Goal: Information Seeking & Learning: Learn about a topic

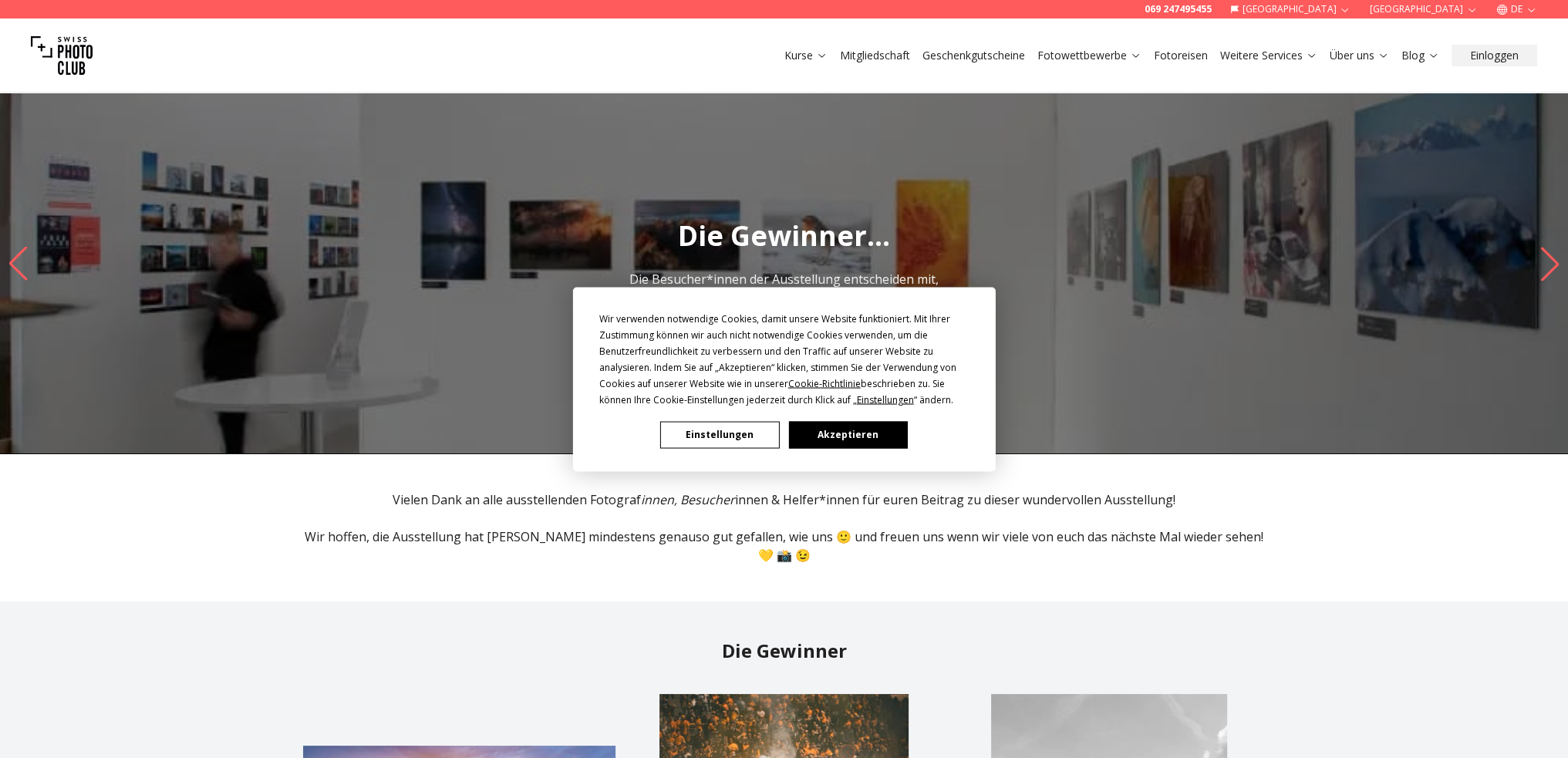
click at [874, 439] on button "Akzeptieren" at bounding box center [847, 434] width 119 height 27
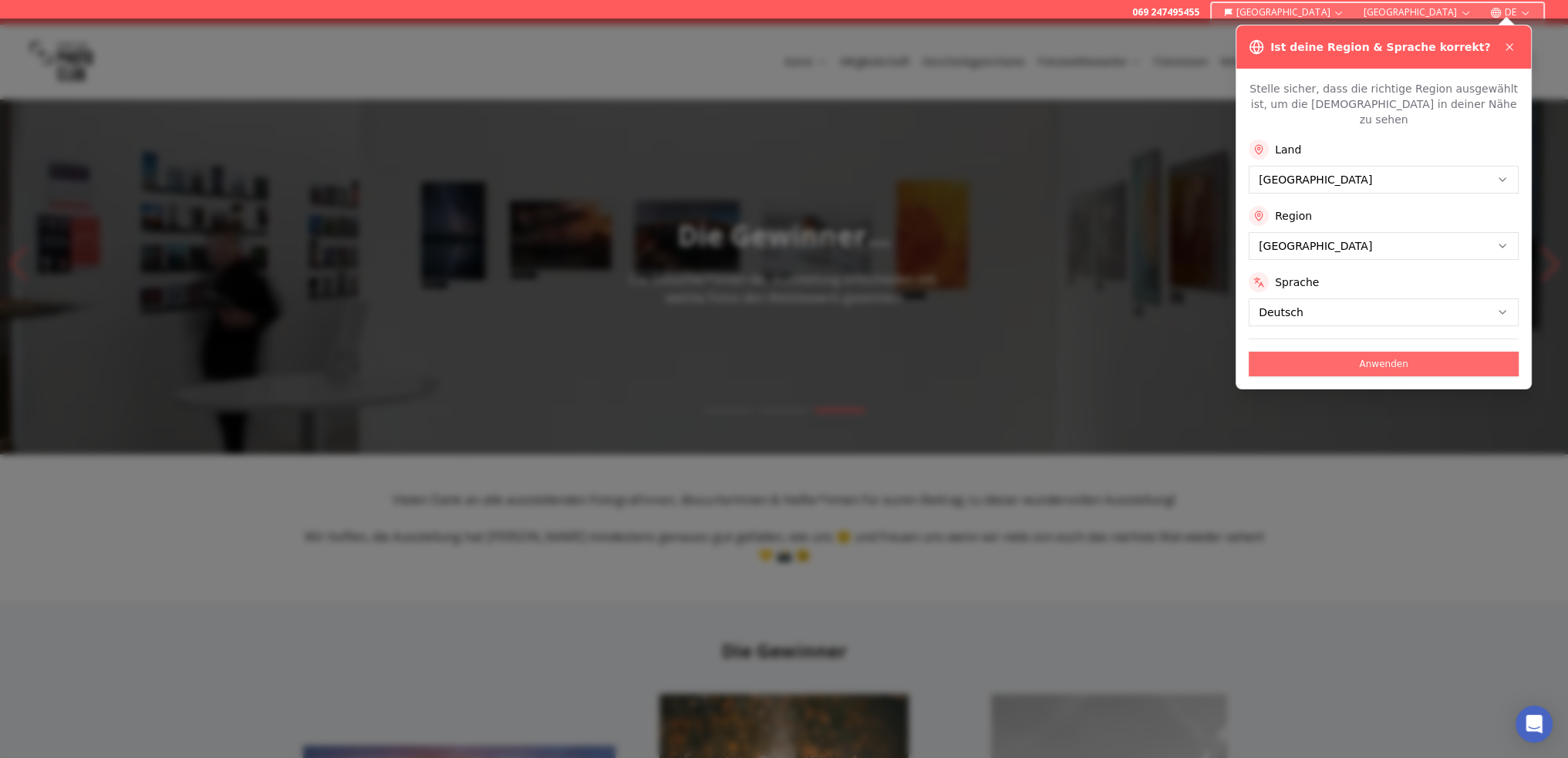
click at [1386, 354] on button "Anwenden" at bounding box center [1384, 363] width 270 height 24
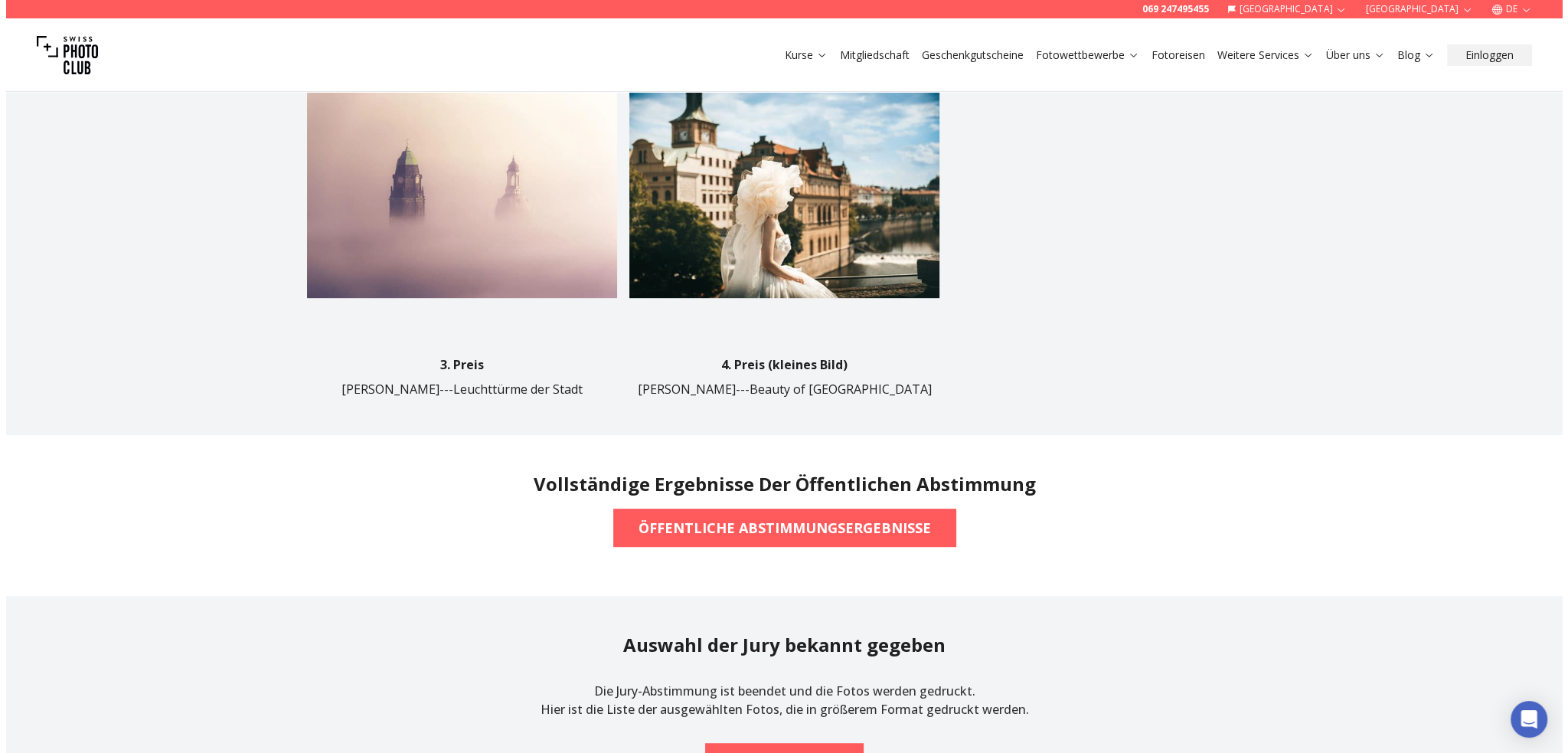
scroll to position [1149, 0]
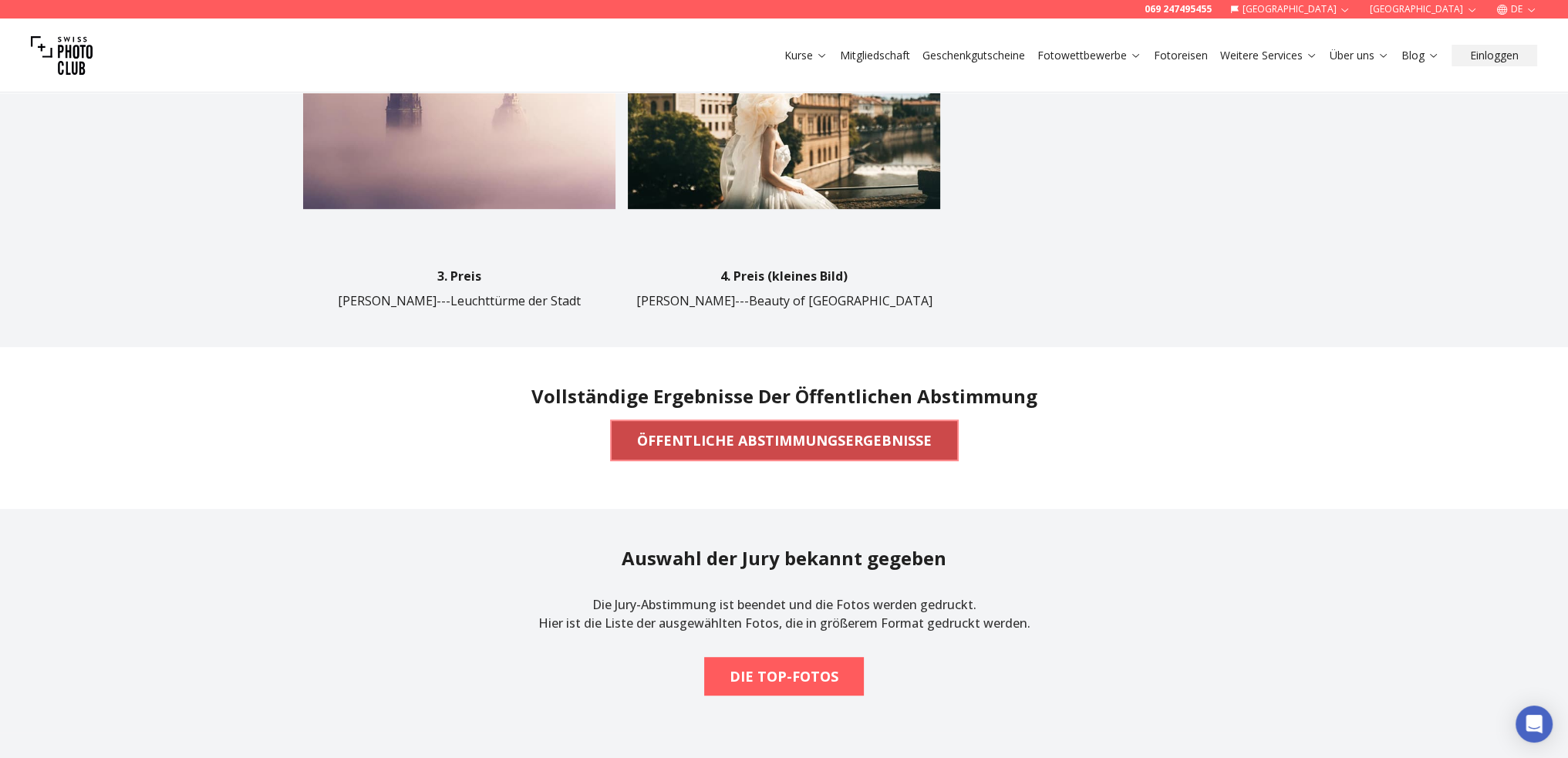
click at [743, 430] on b "ÖFFENTLICHE ABSTIMMUNGSERGEBNISSE" at bounding box center [784, 441] width 295 height 22
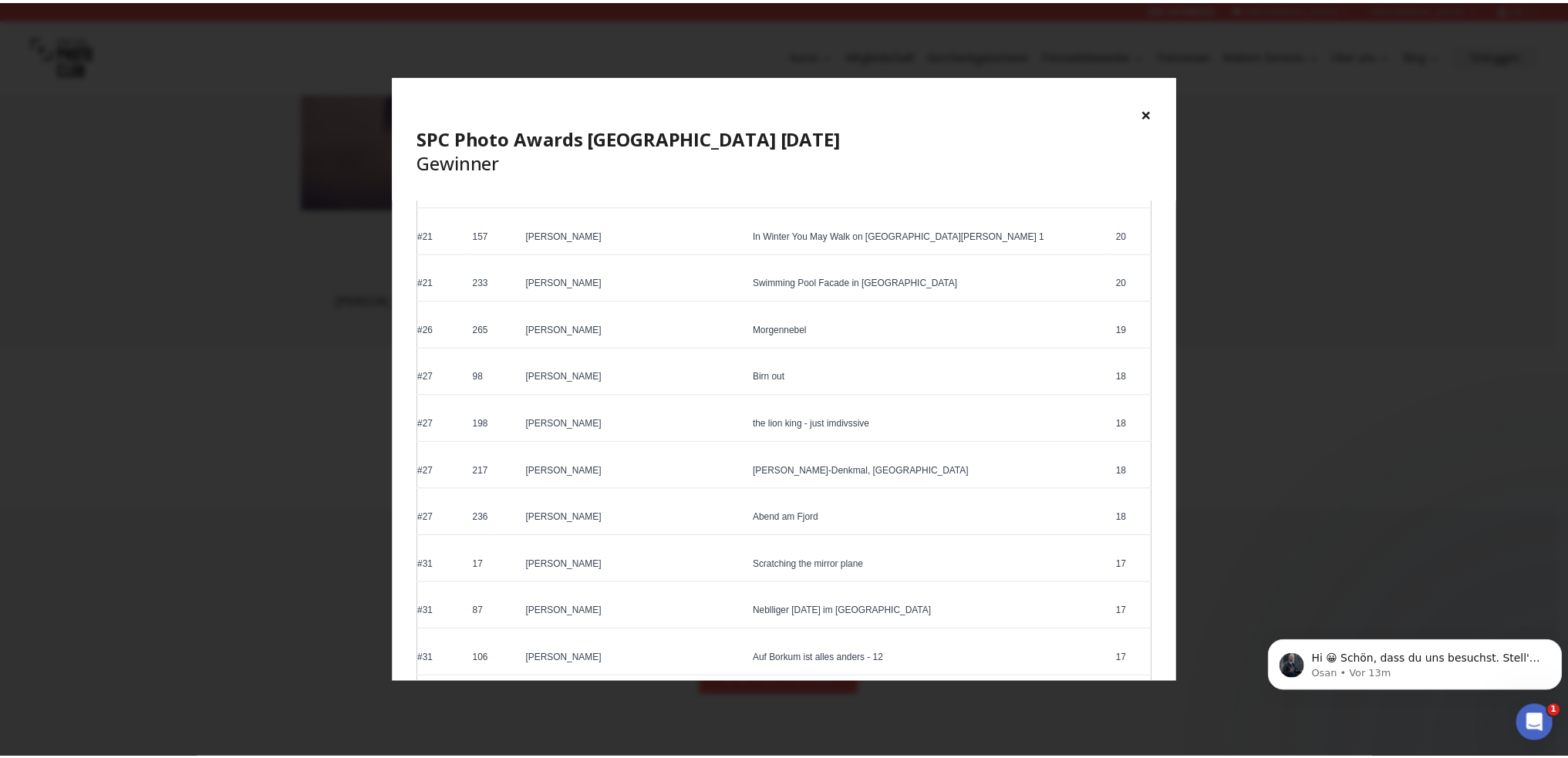
scroll to position [1234, 0]
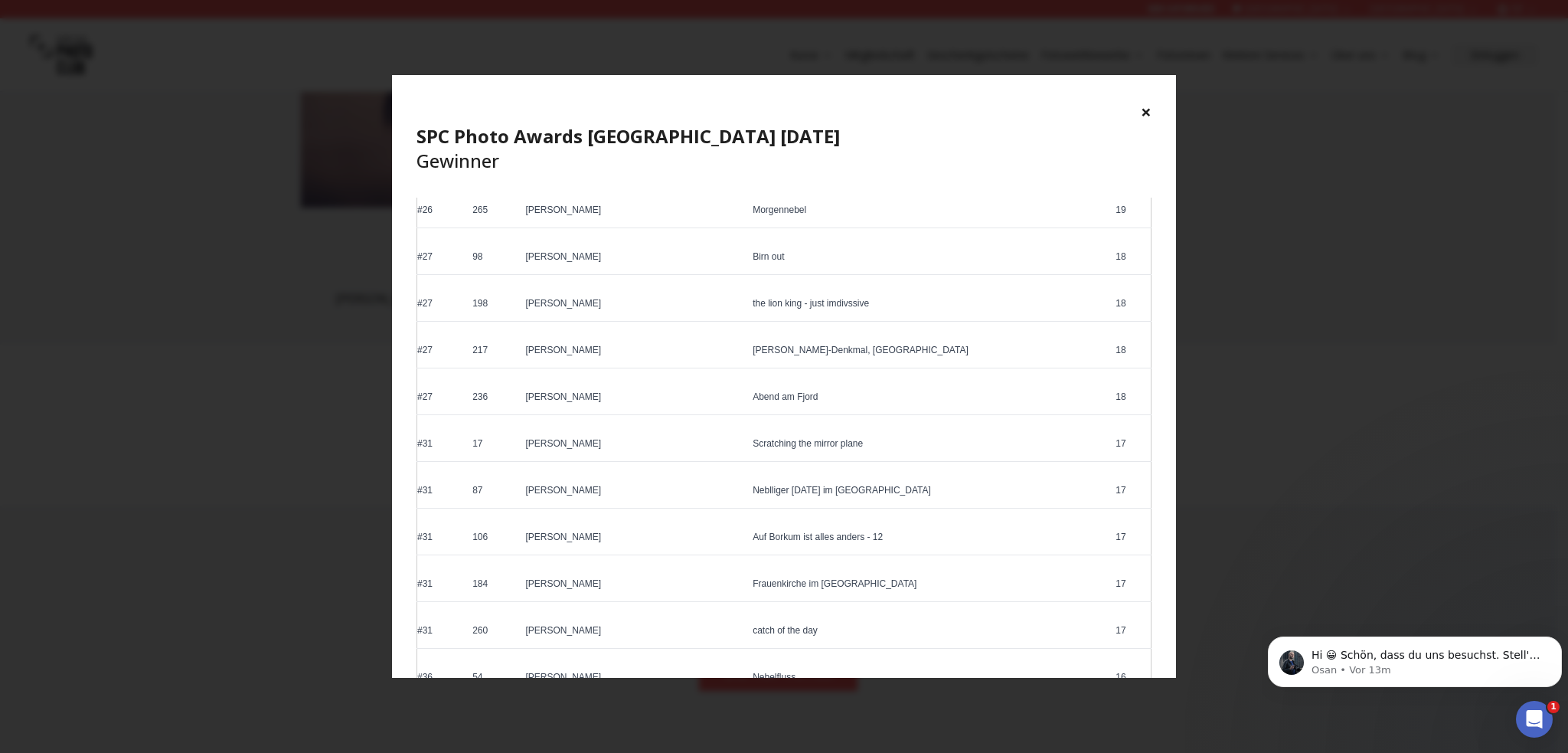
click at [1148, 113] on button "×" at bounding box center [1147, 111] width 11 height 24
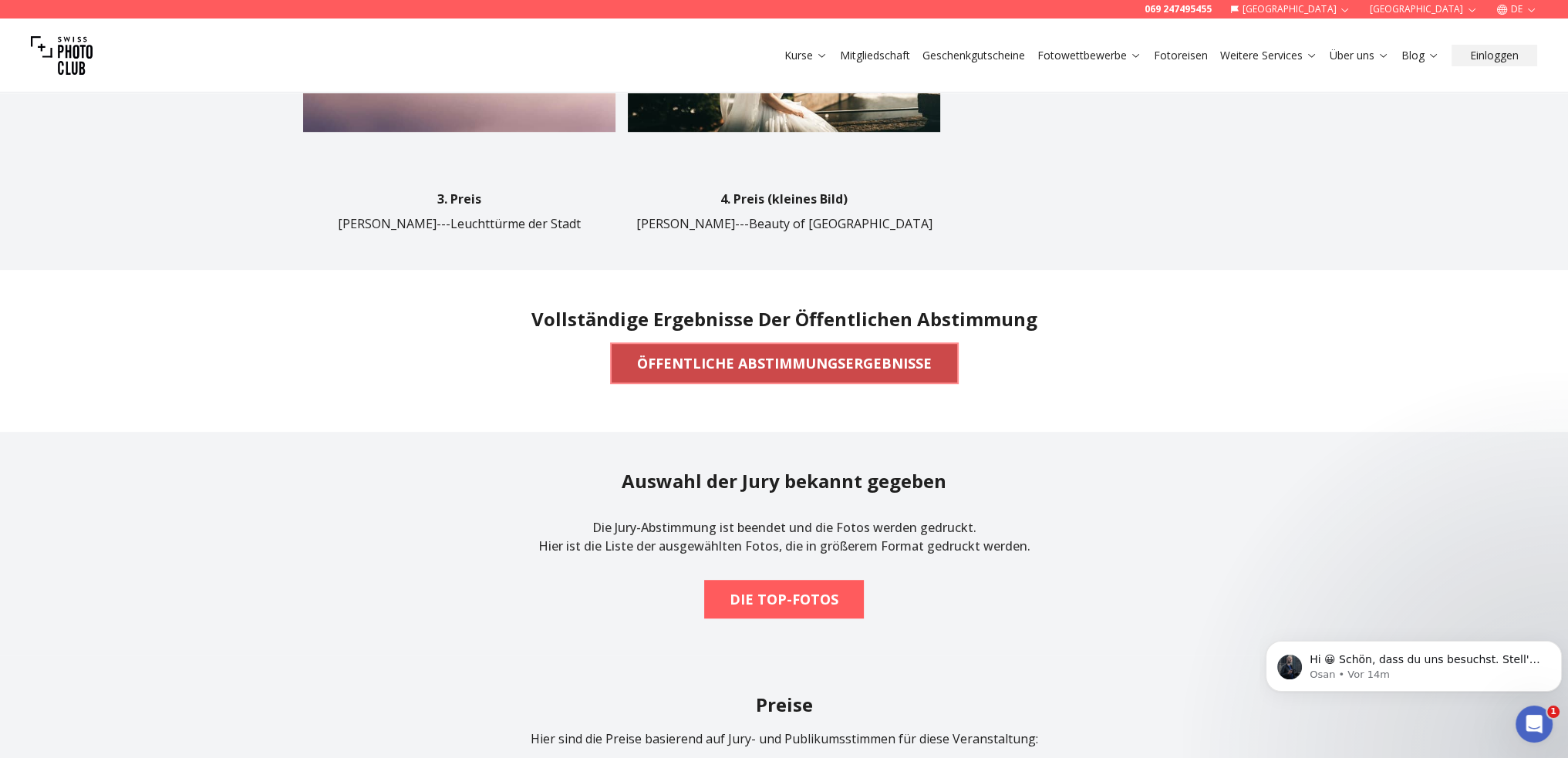
click at [857, 346] on span "ÖFFENTLICHE ABSTIMMUNGSERGEBNISSE" at bounding box center [784, 363] width 319 height 34
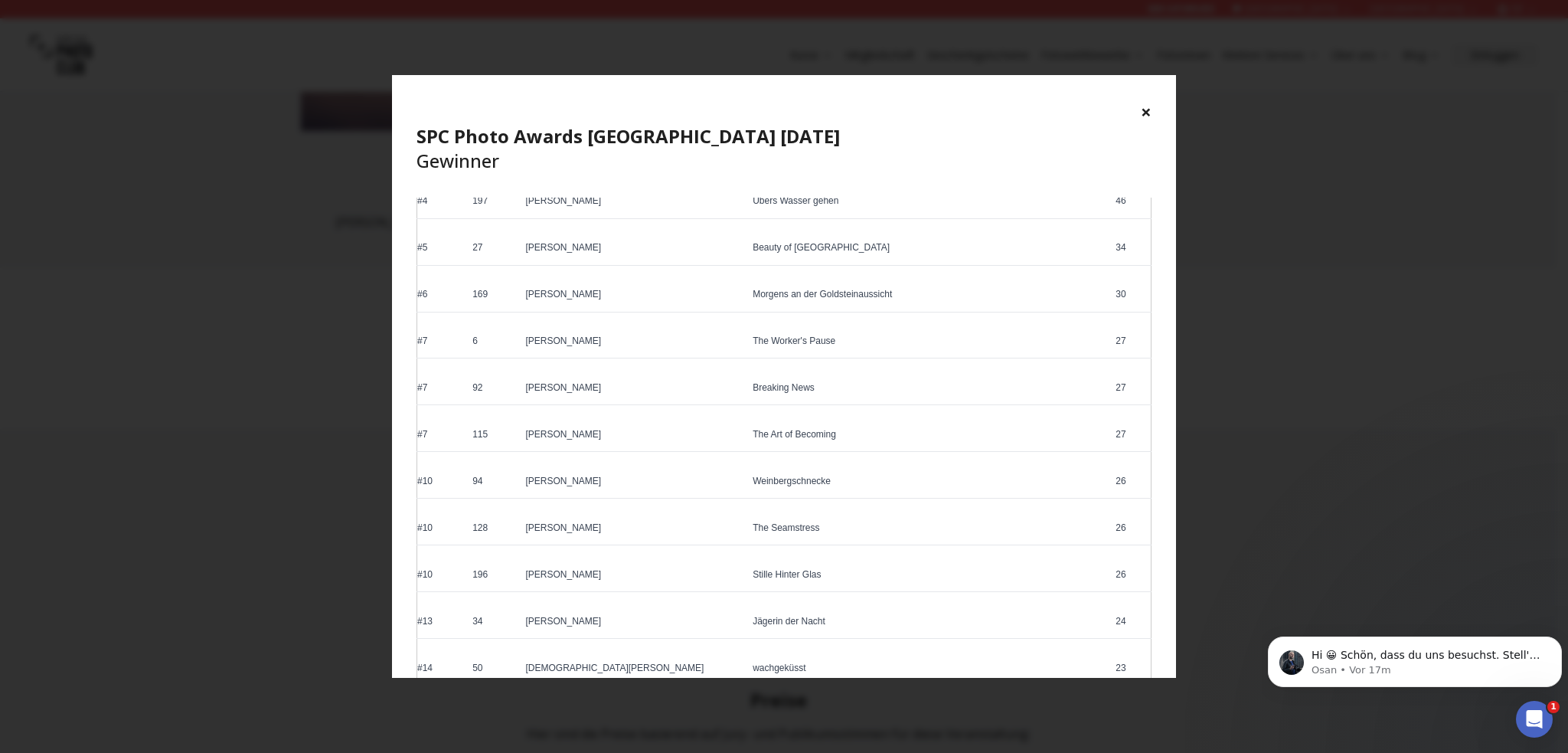
scroll to position [230, 0]
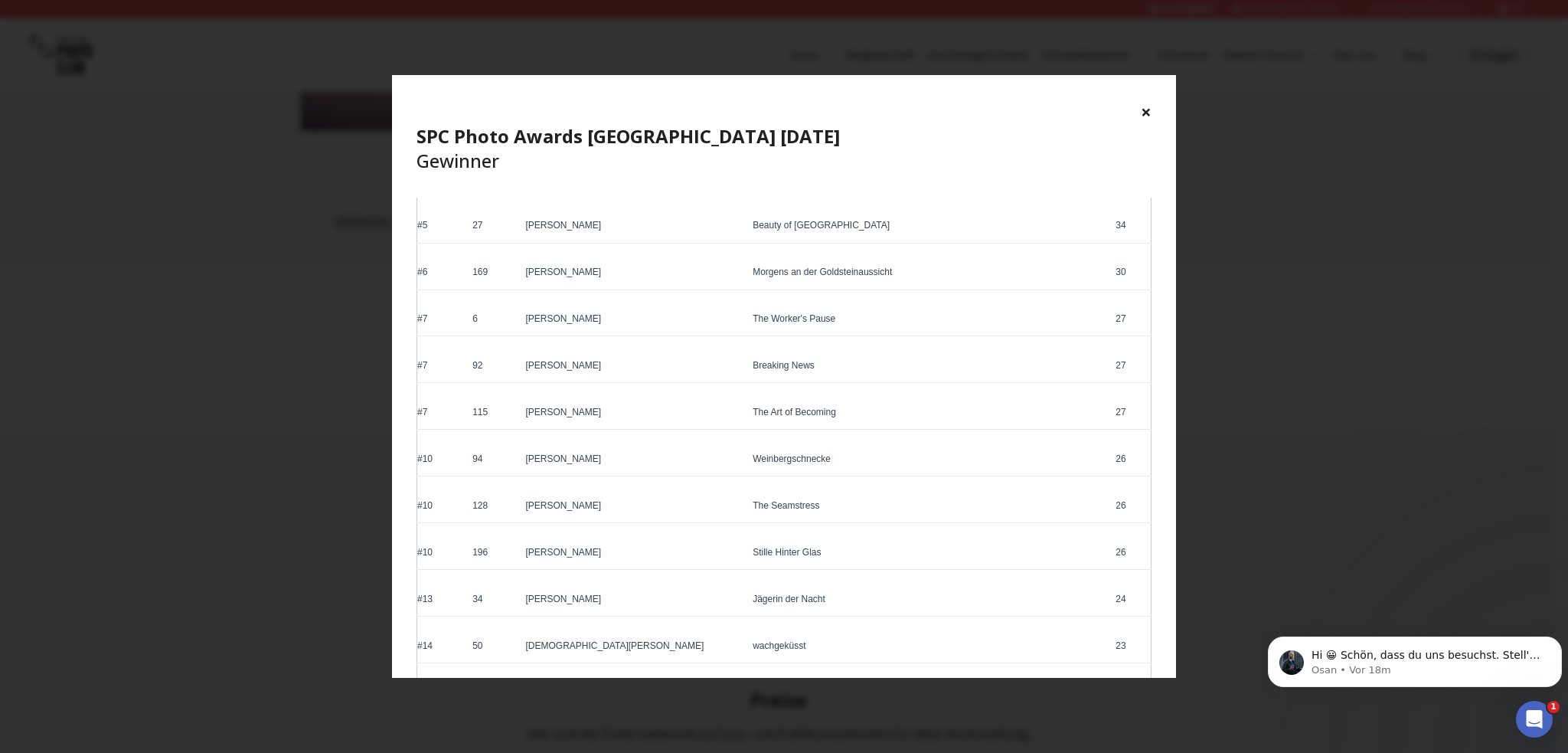
drag, startPoint x: 1143, startPoint y: 108, endPoint x: 1151, endPoint y: 115, distance: 10.6
click at [1145, 108] on button "×" at bounding box center [1147, 111] width 11 height 24
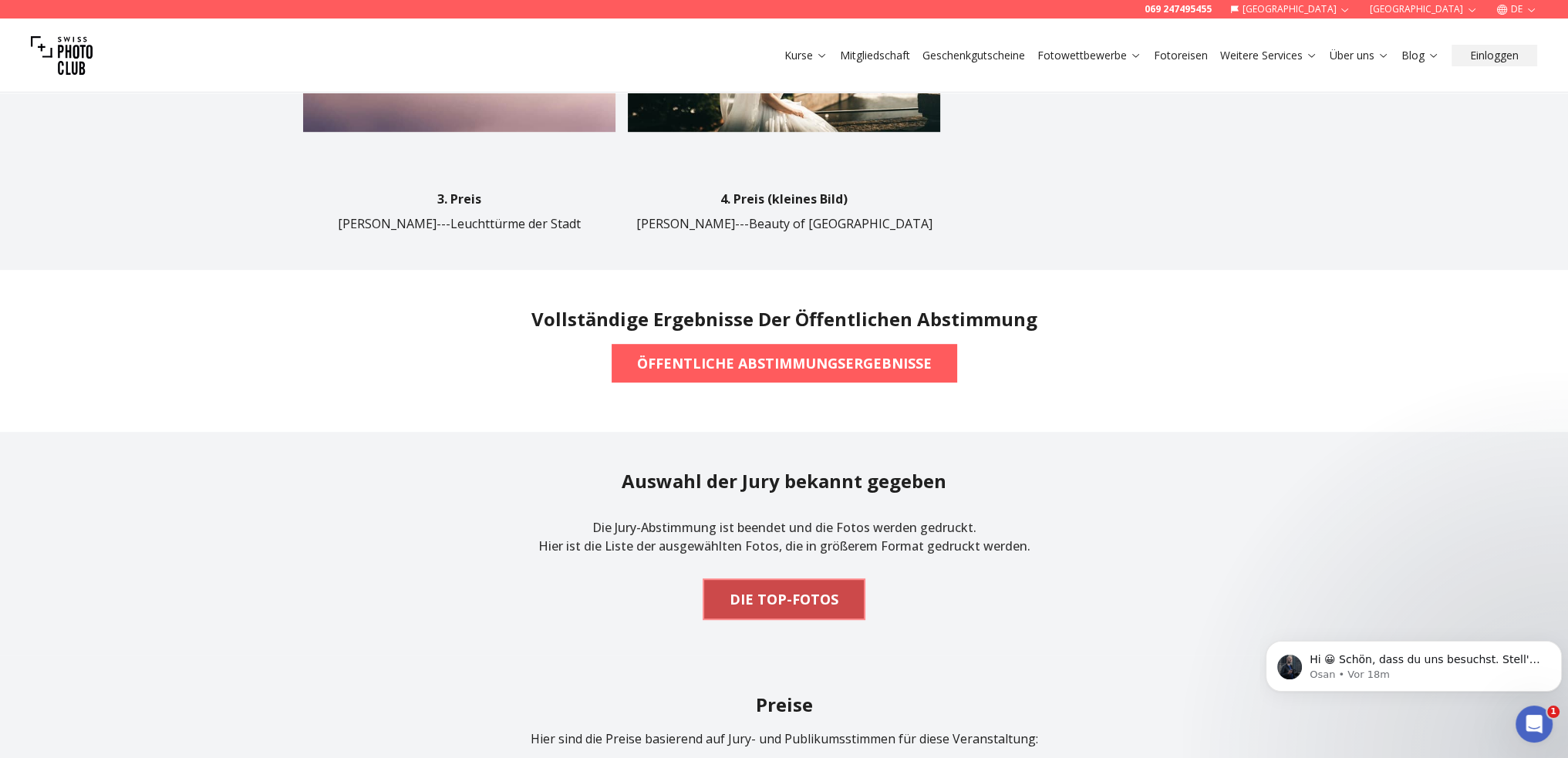
click at [815, 588] on b "DIE TOP-FOTOS" at bounding box center [784, 599] width 109 height 22
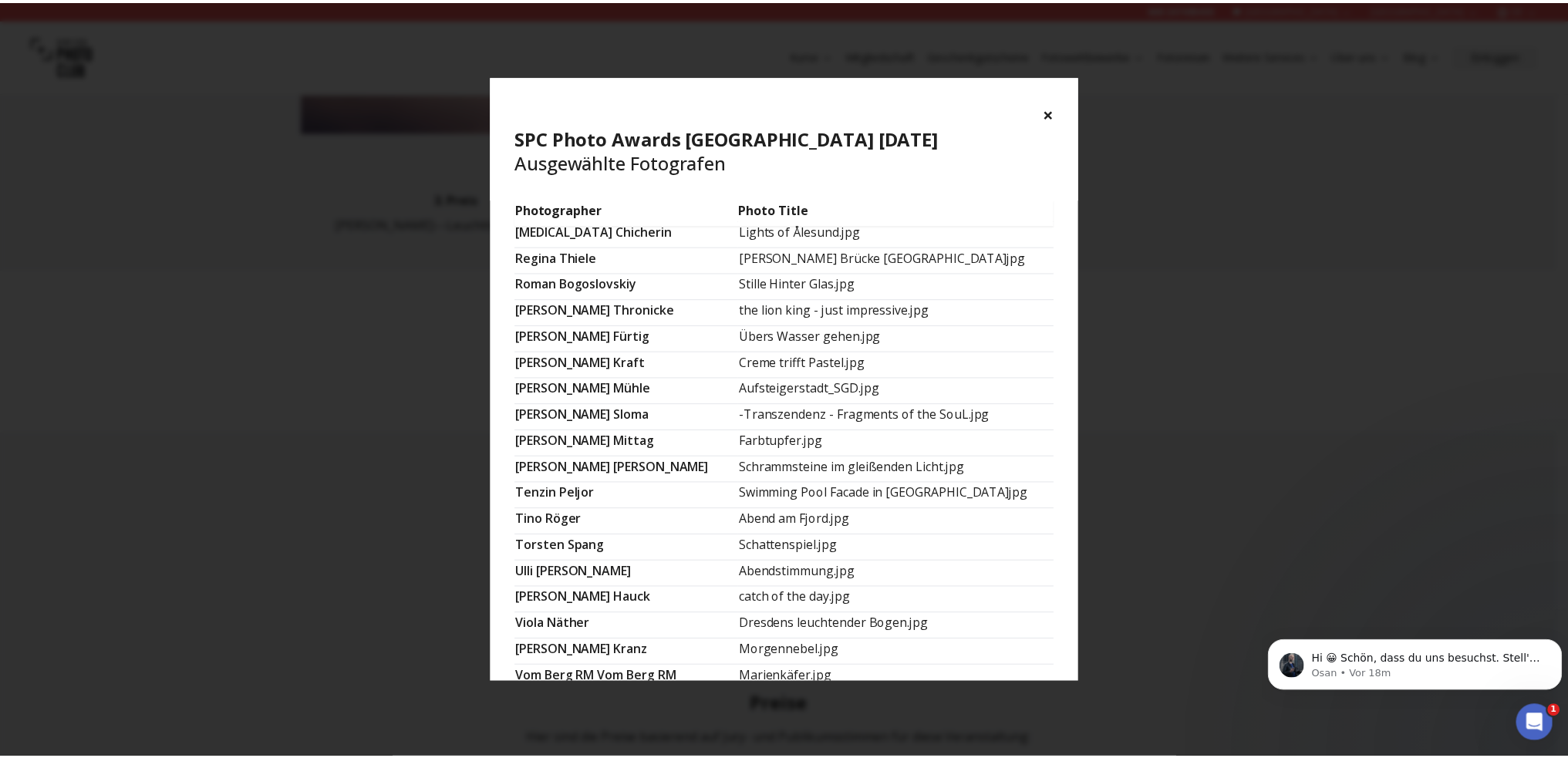
scroll to position [870, 0]
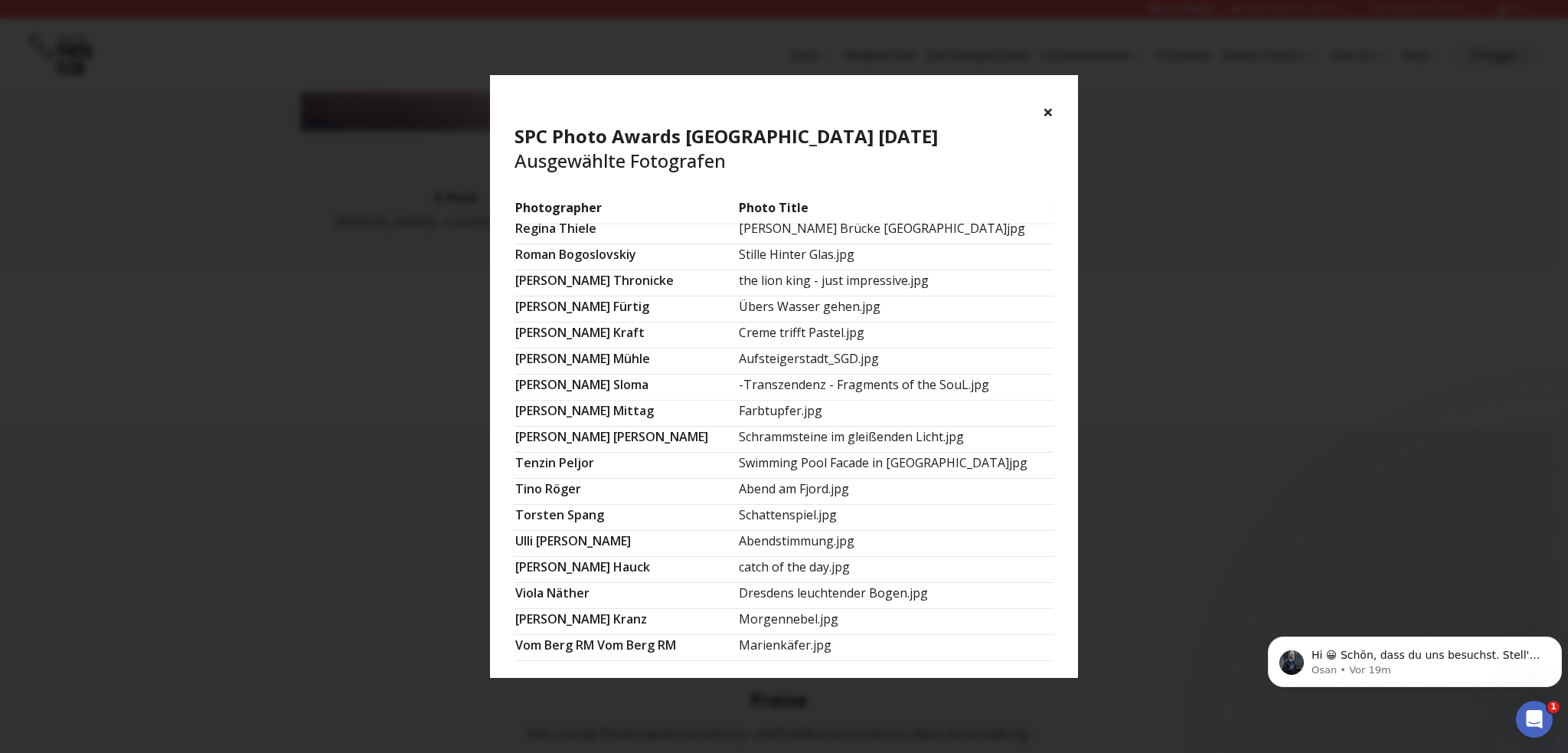
click at [1051, 113] on button "×" at bounding box center [1048, 111] width 11 height 24
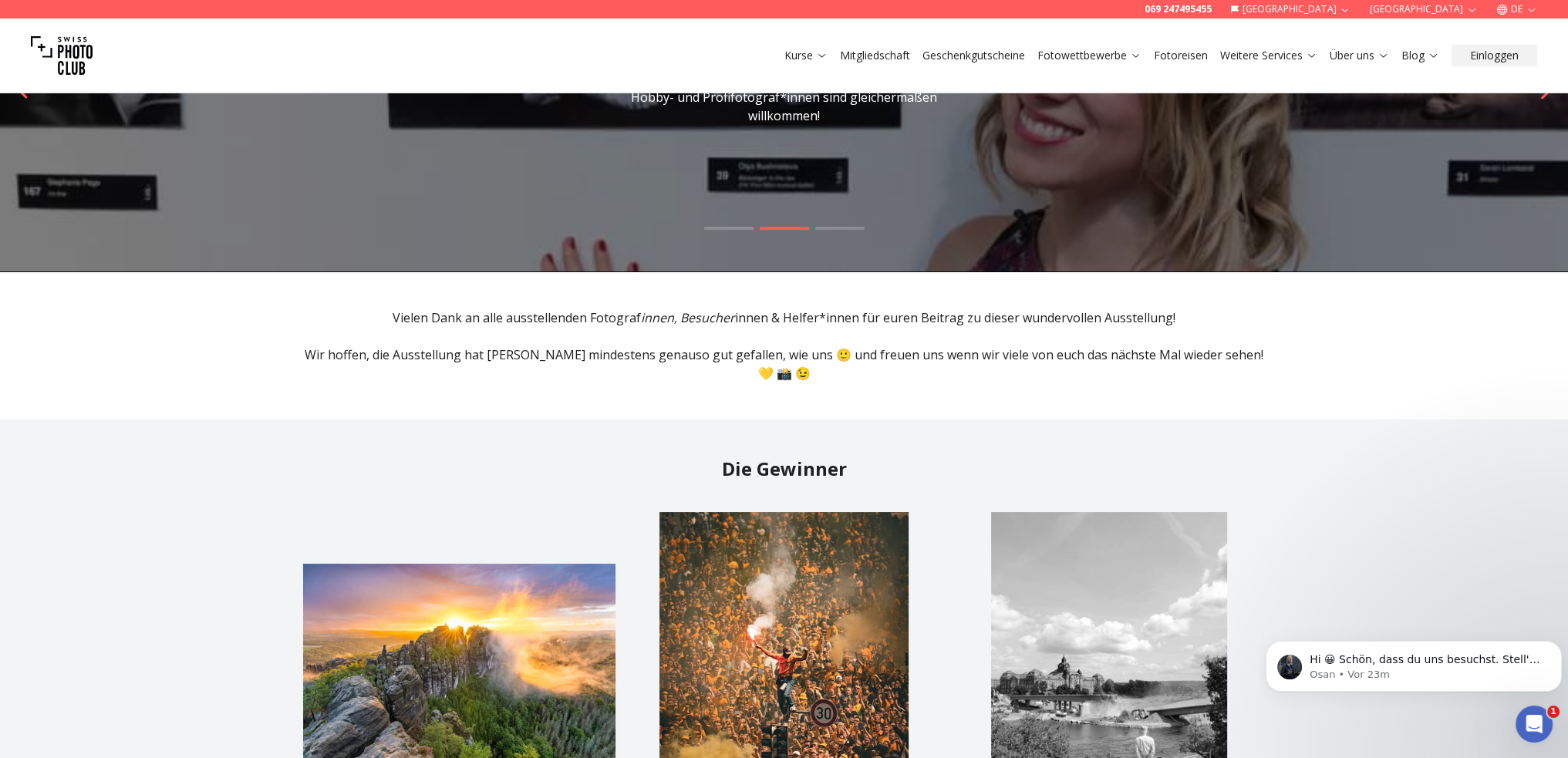
scroll to position [463, 0]
